Goal: Task Accomplishment & Management: Complete application form

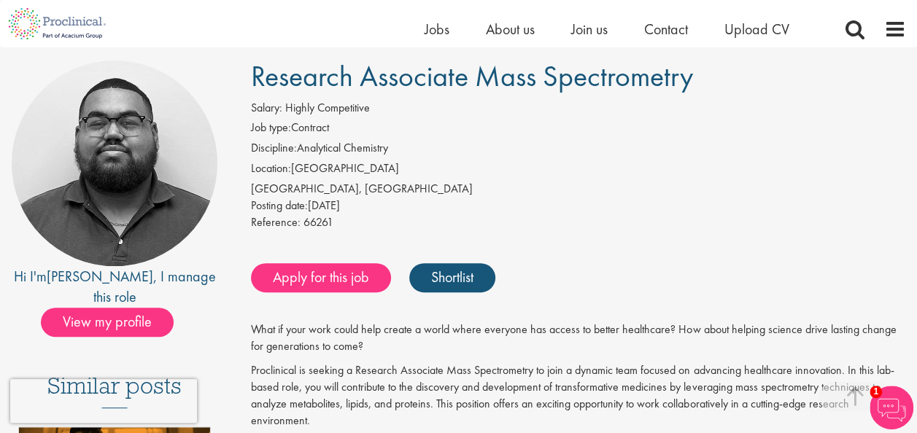
scroll to position [292, 0]
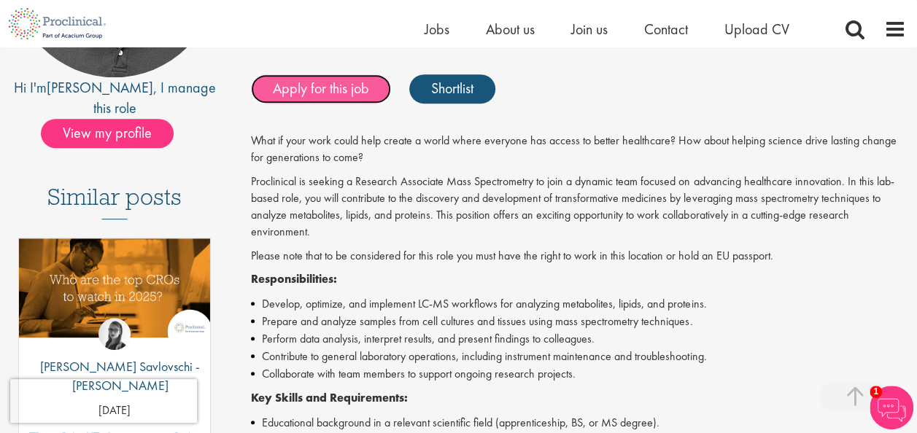
click at [343, 87] on link "Apply for this job" at bounding box center [321, 88] width 140 height 29
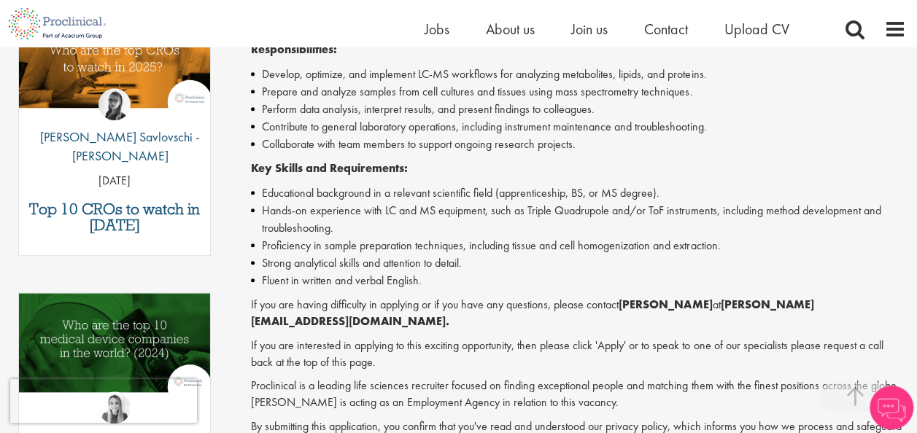
scroll to position [84, 0]
